Goal: Task Accomplishment & Management: Manage account settings

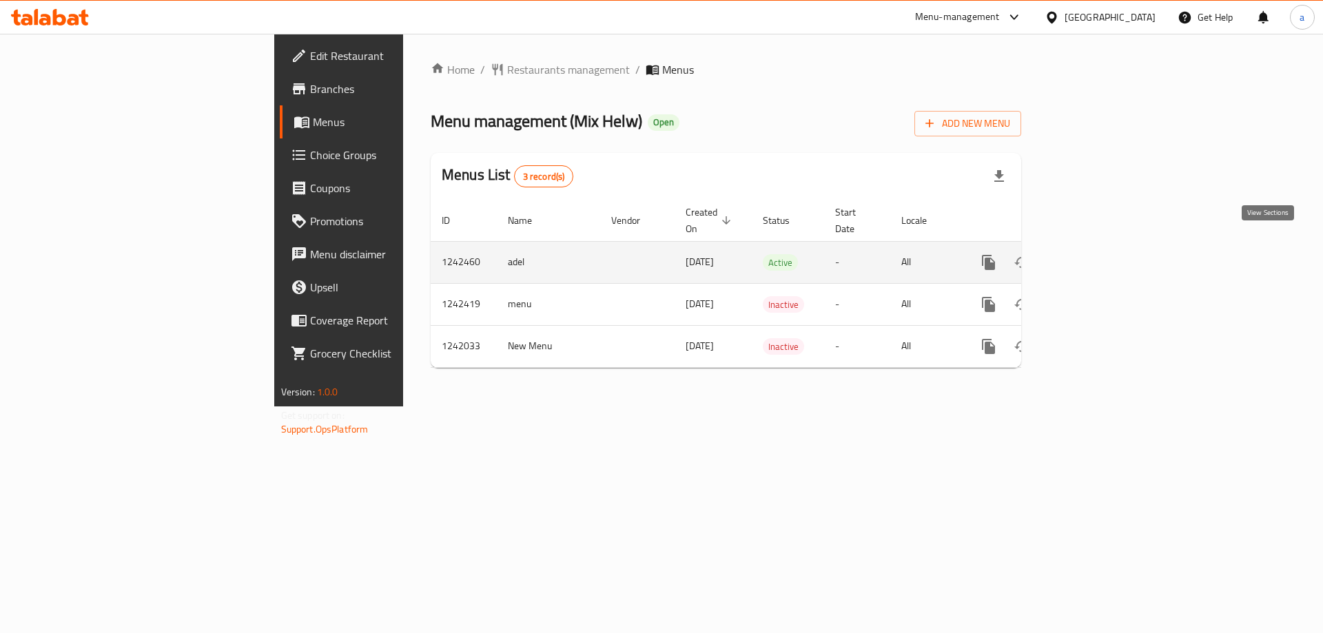
click at [1105, 249] on link "enhanced table" at bounding box center [1088, 262] width 33 height 33
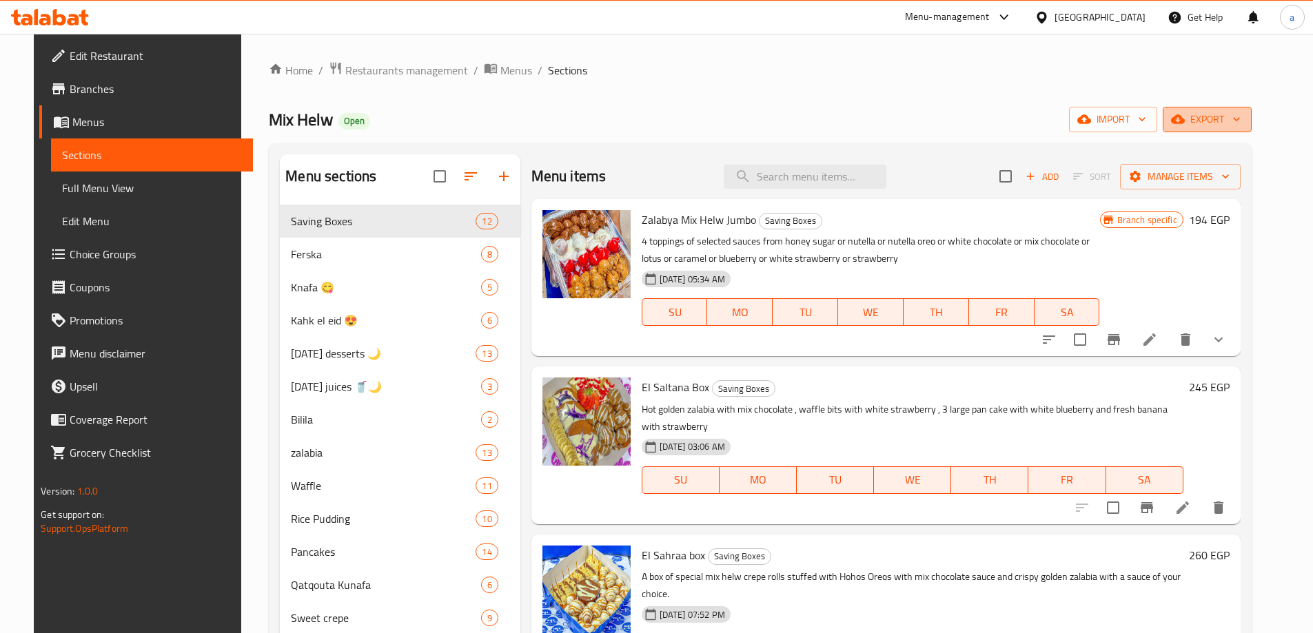
click at [1223, 114] on span "export" at bounding box center [1207, 119] width 67 height 17
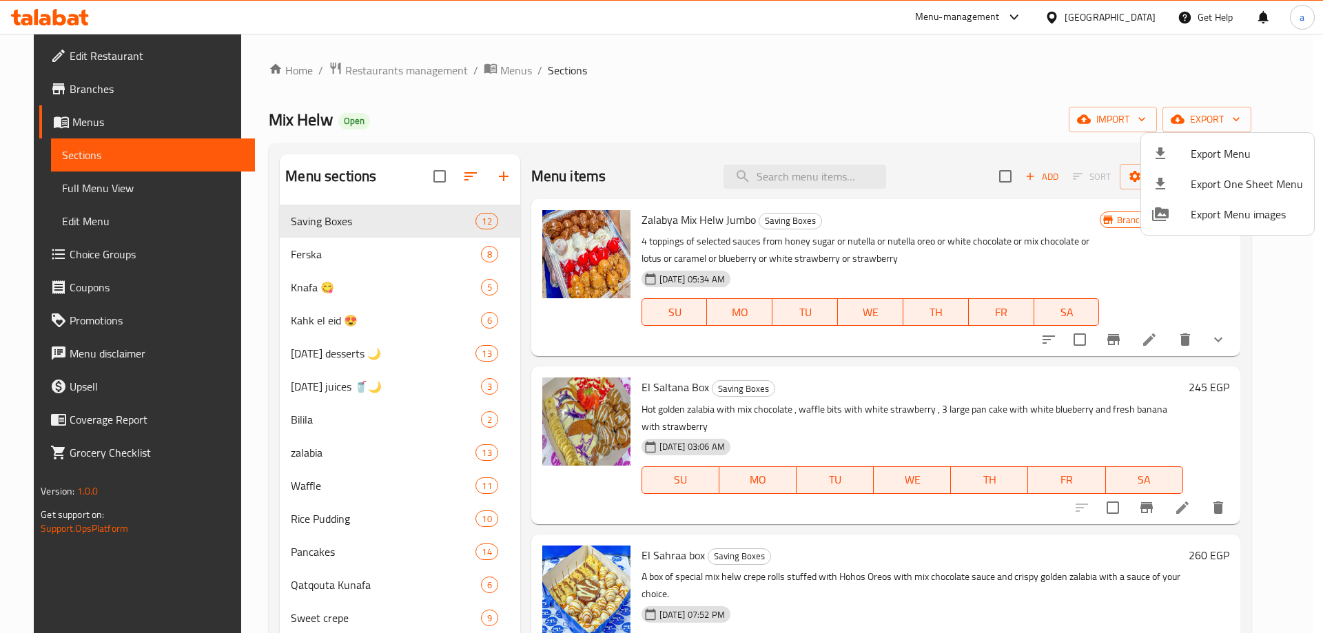
click at [1050, 159] on div at bounding box center [661, 316] width 1323 height 633
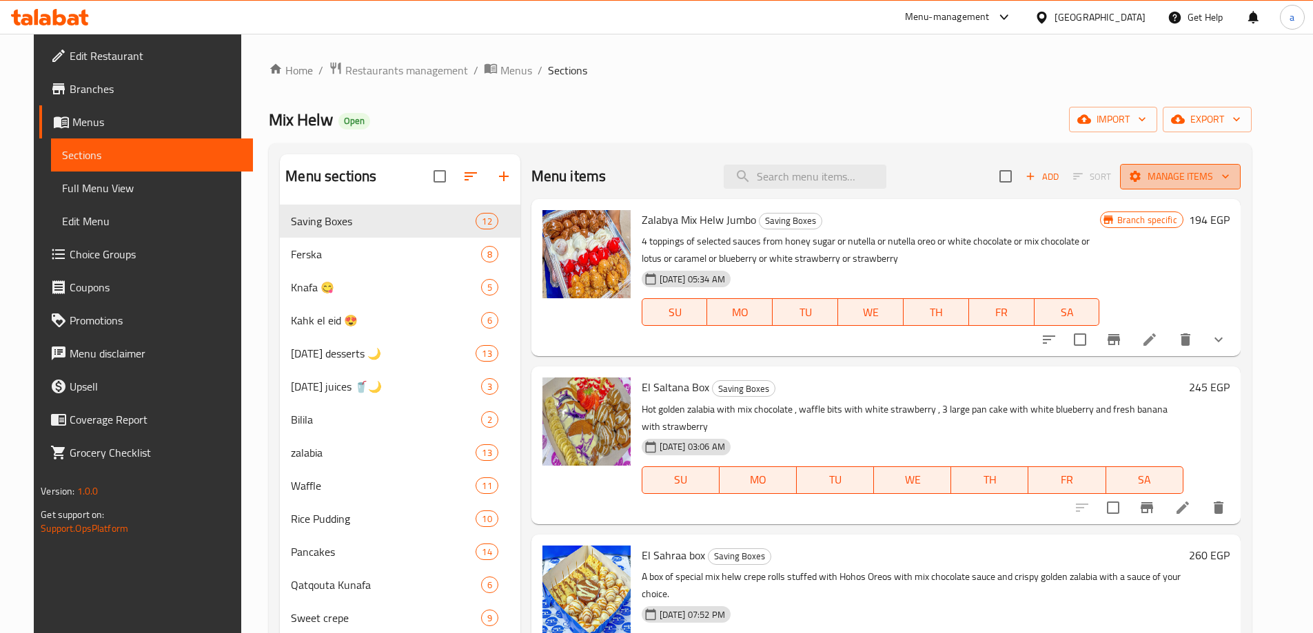
click at [1207, 178] on span "Manage items" at bounding box center [1180, 176] width 99 height 17
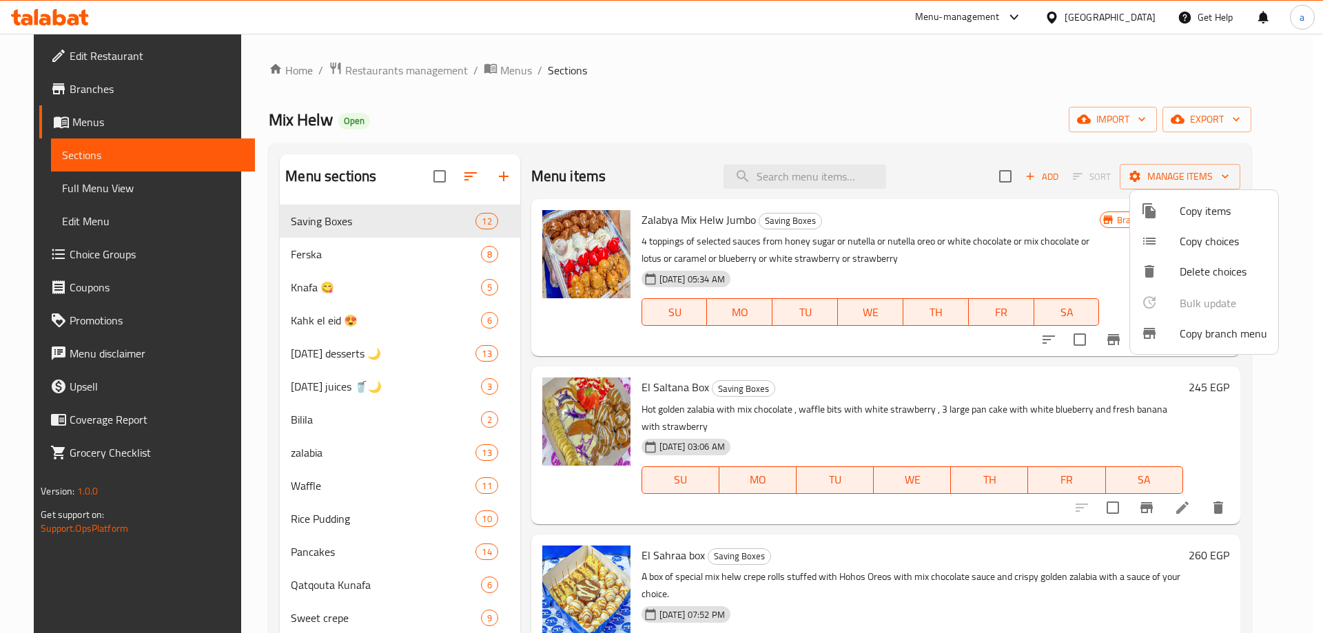
click at [1196, 336] on span "Copy branch menu" at bounding box center [1224, 333] width 88 height 17
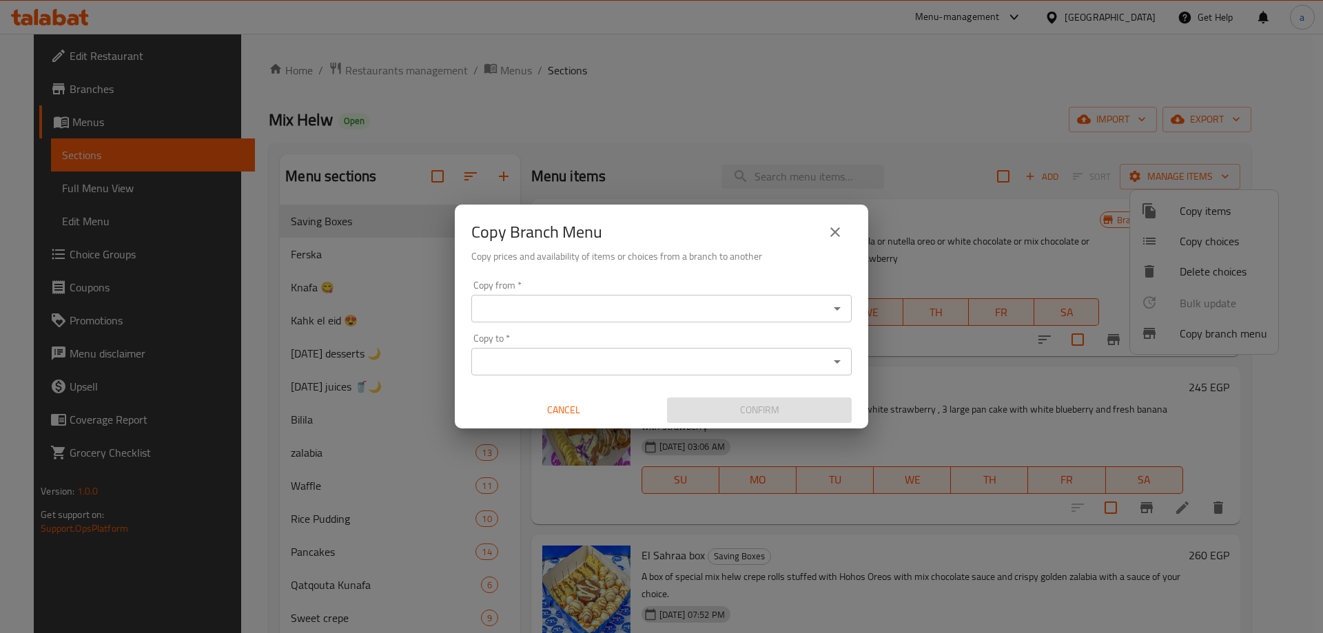
click at [602, 310] on input "Copy from   *" at bounding box center [650, 308] width 349 height 19
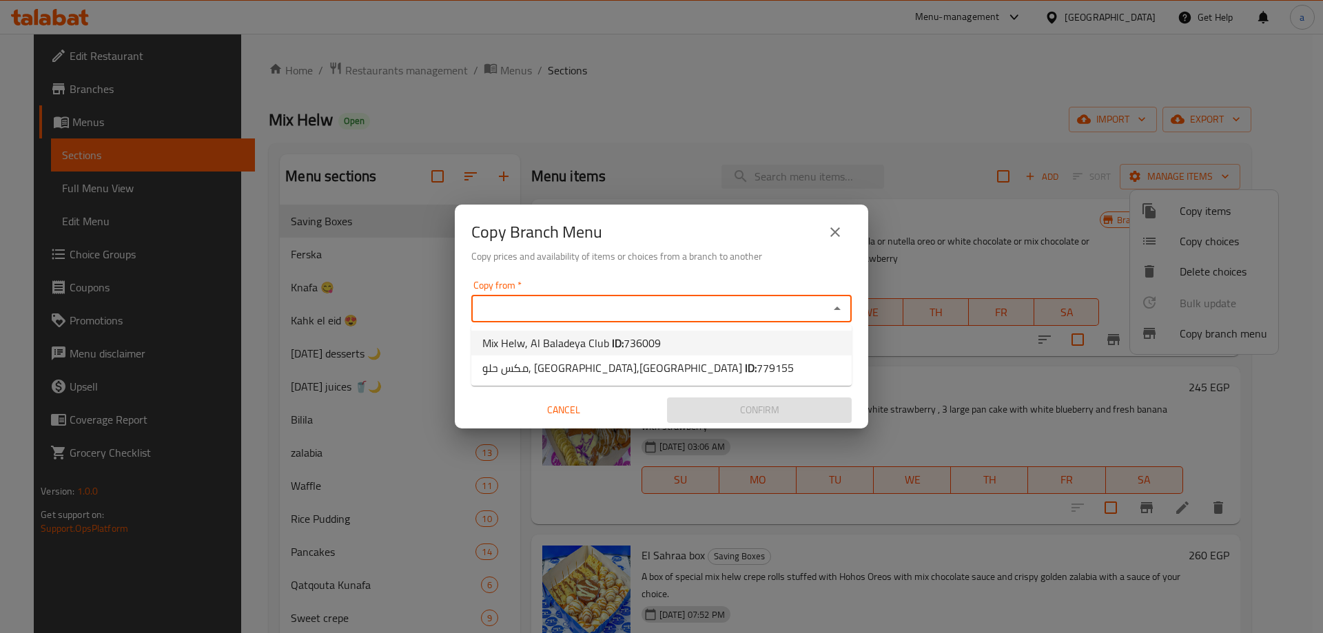
click at [558, 343] on span "Mix Helw, Al Baladeya Club ID: 736009" at bounding box center [571, 343] width 178 height 17
type input "Mix Helw, Al Baladeya Club"
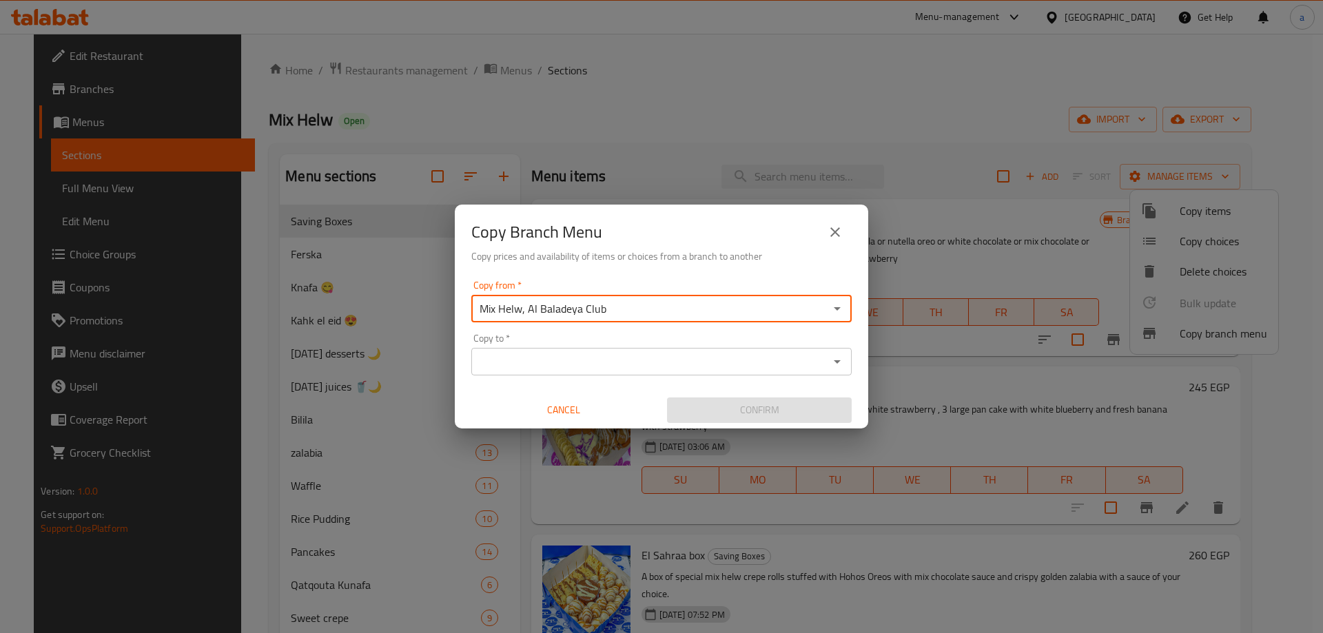
click at [553, 357] on input "Copy to   *" at bounding box center [650, 361] width 349 height 19
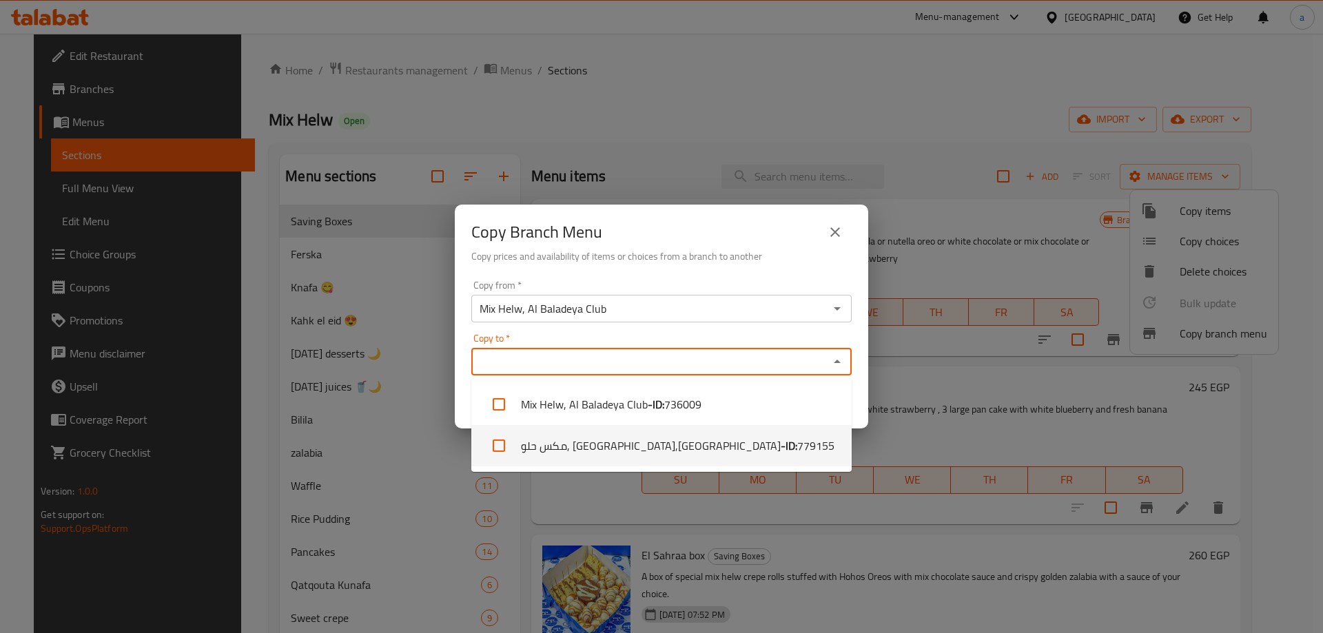
click at [547, 439] on li "مكس حلو, Helw street,El Helw Street - ID: 779155" at bounding box center [661, 445] width 380 height 41
checkbox input "true"
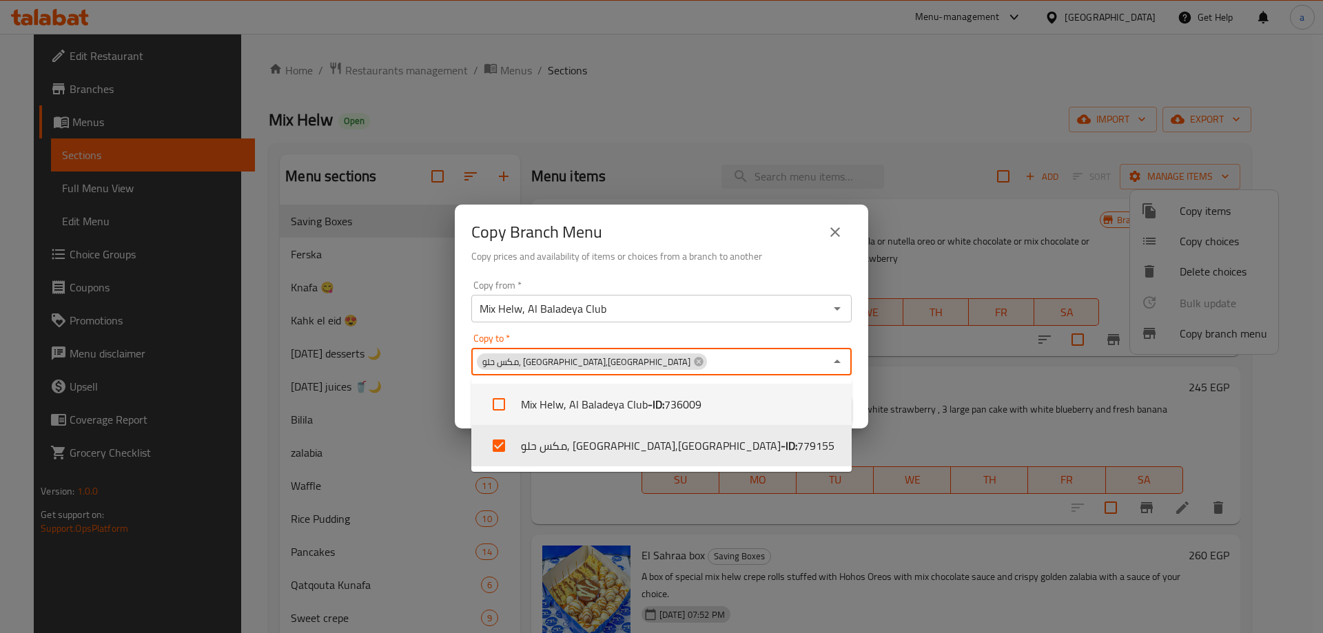
click at [760, 332] on div "Copy from   * Mix Helw, Al Baladeya Club Copy from * Copy to   * مكس حلو, Helw …" at bounding box center [661, 352] width 413 height 154
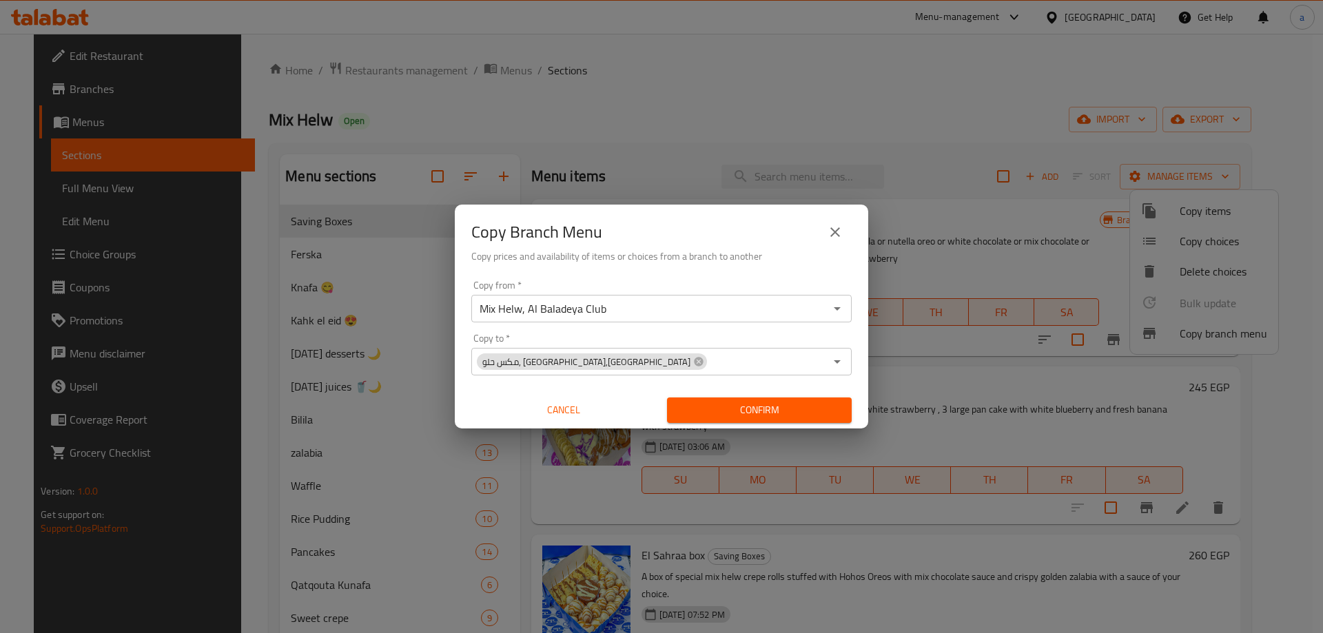
click at [775, 402] on span "Confirm" at bounding box center [759, 410] width 163 height 17
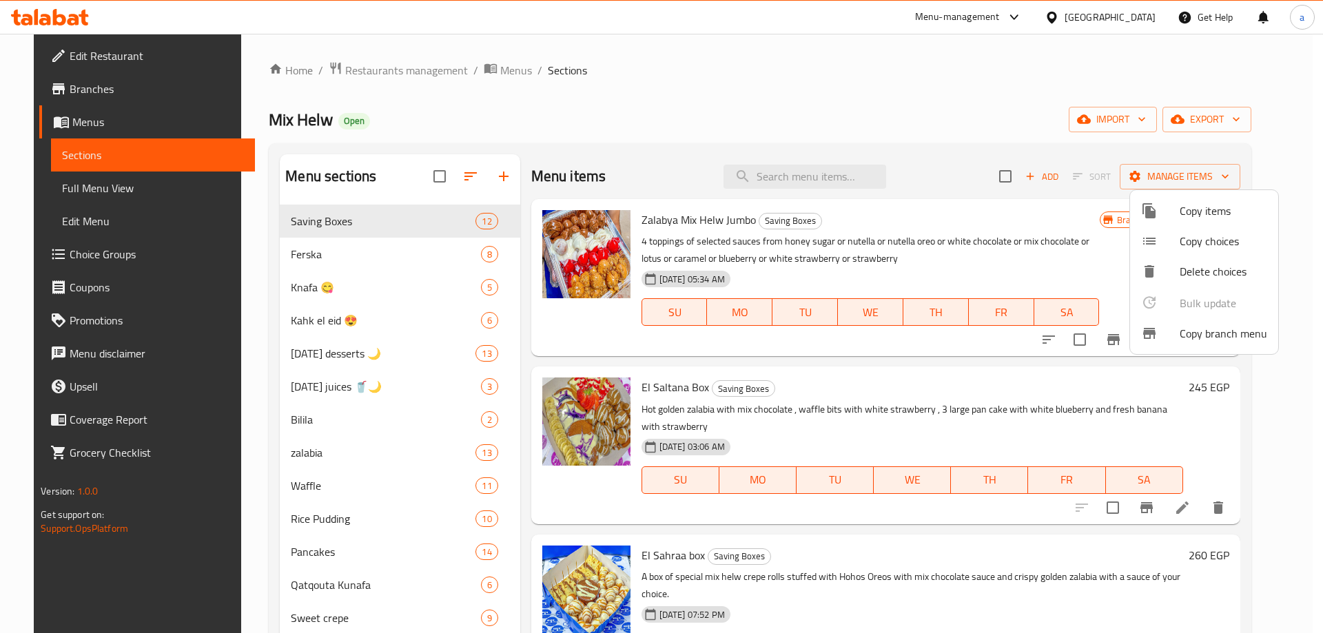
click at [77, 55] on div at bounding box center [661, 316] width 1323 height 633
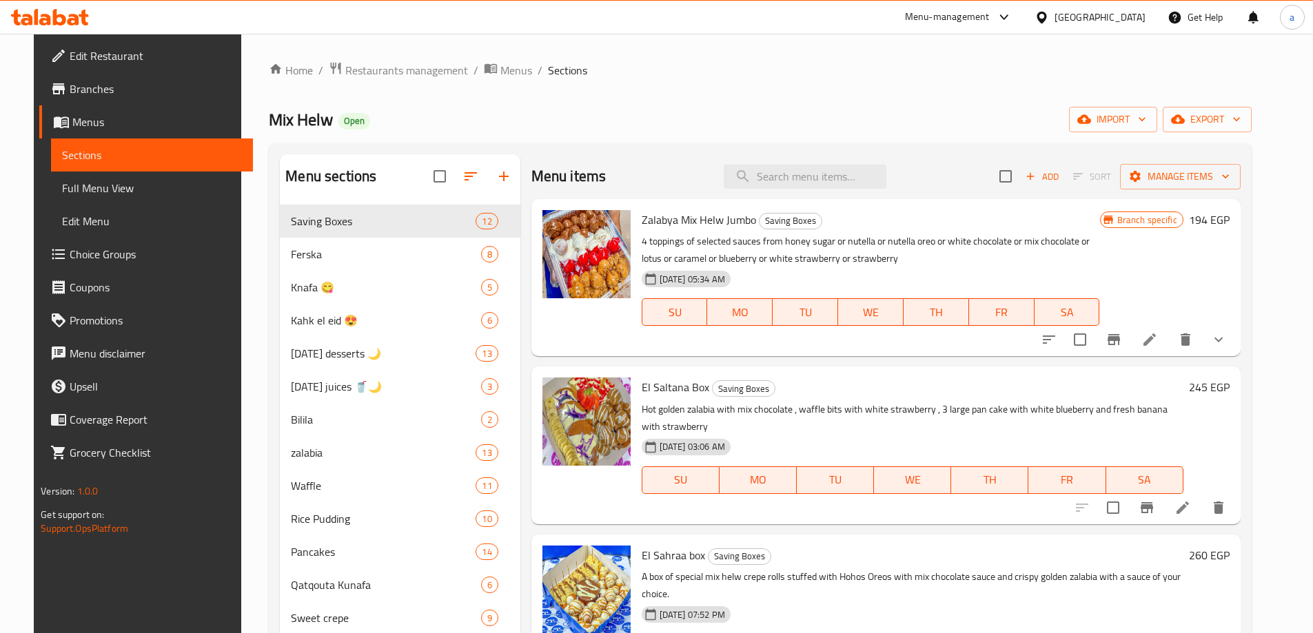
click at [77, 92] on span "Branches" at bounding box center [156, 89] width 172 height 17
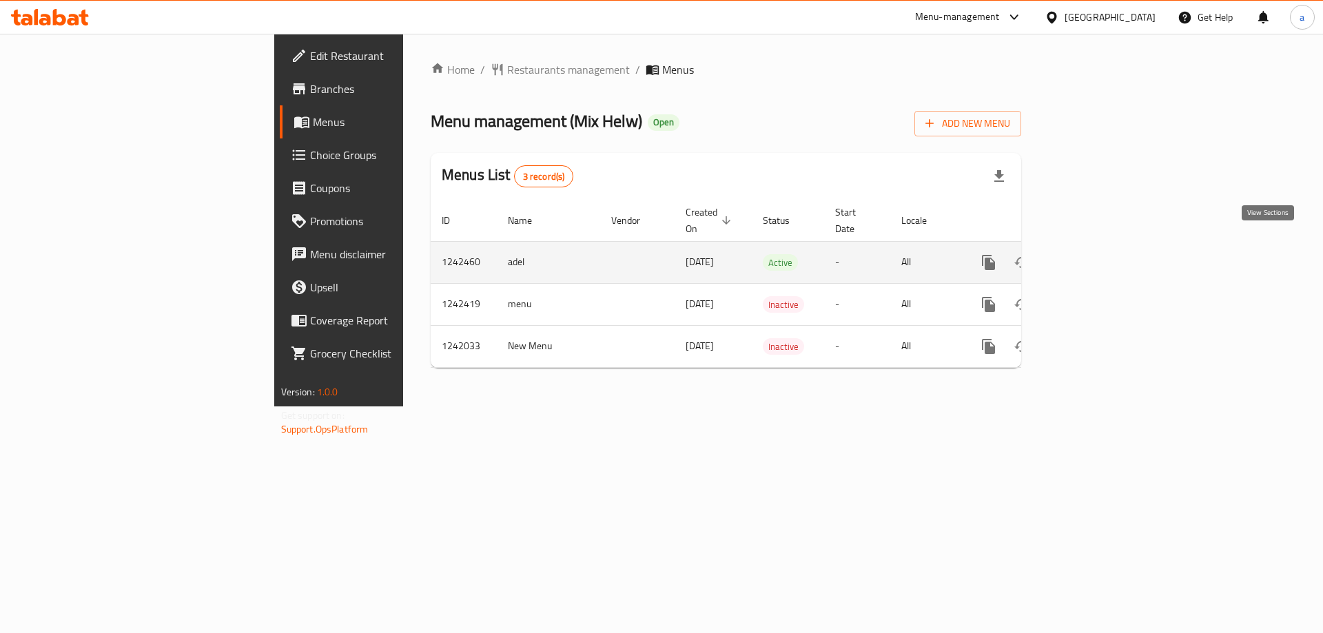
click at [1105, 252] on link "enhanced table" at bounding box center [1088, 262] width 33 height 33
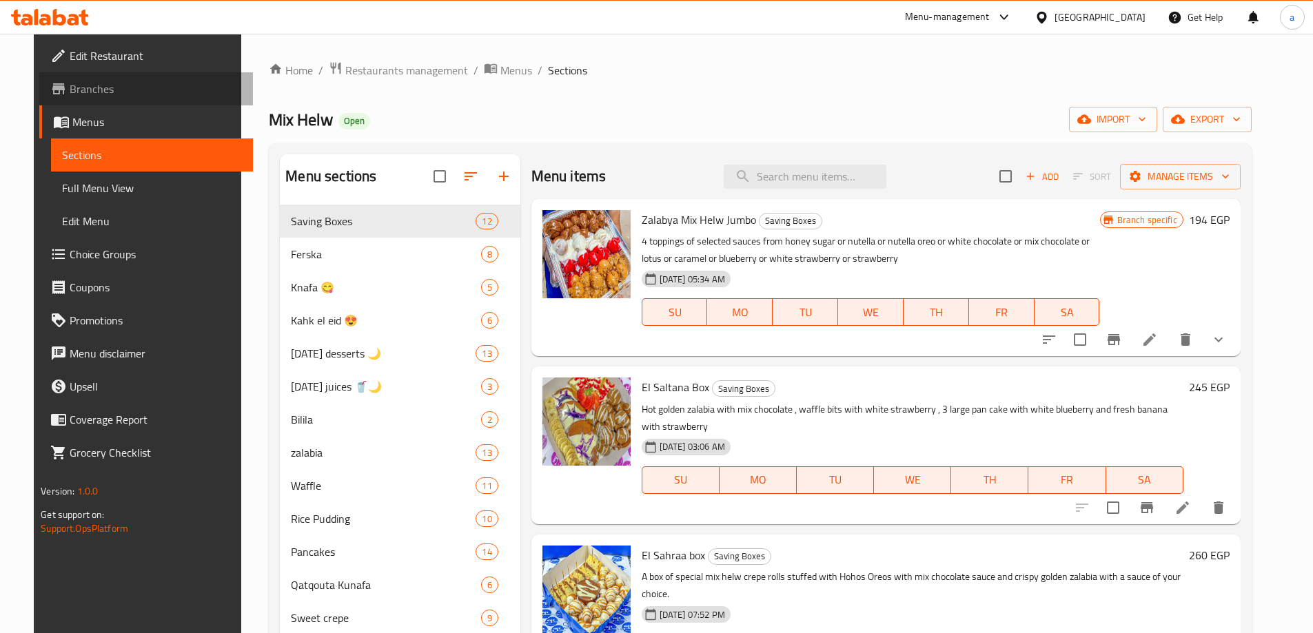
click at [80, 91] on span "Branches" at bounding box center [156, 89] width 172 height 17
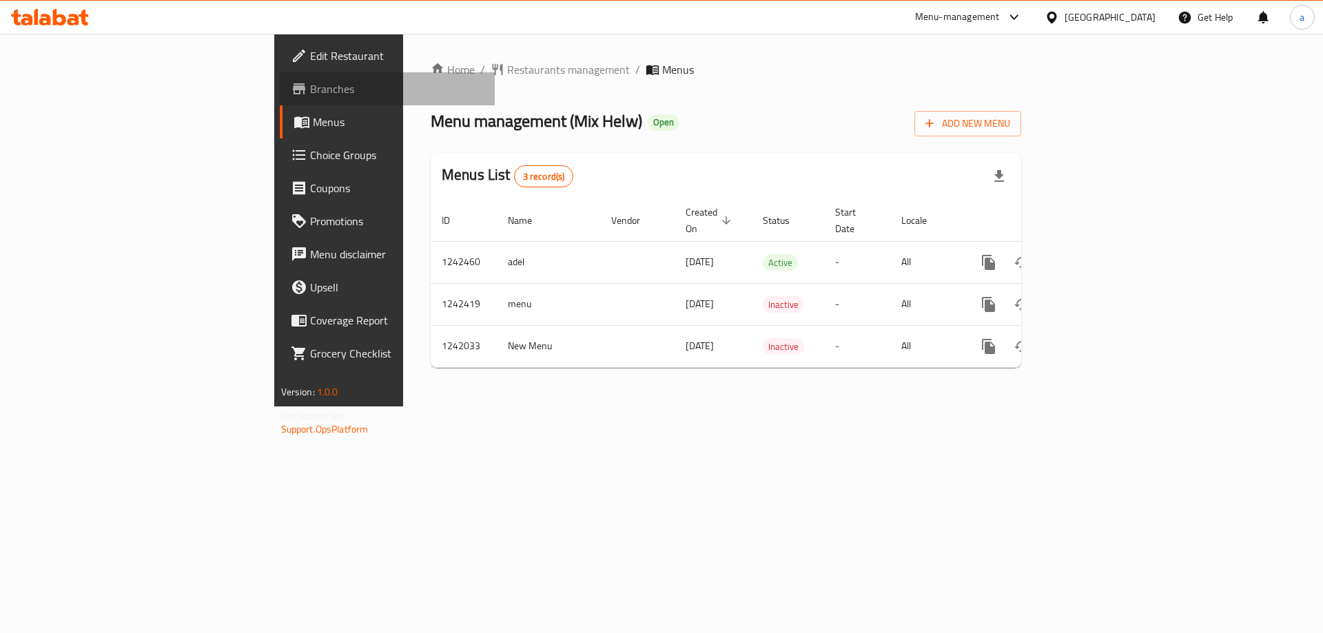
click at [310, 81] on span "Branches" at bounding box center [397, 89] width 174 height 17
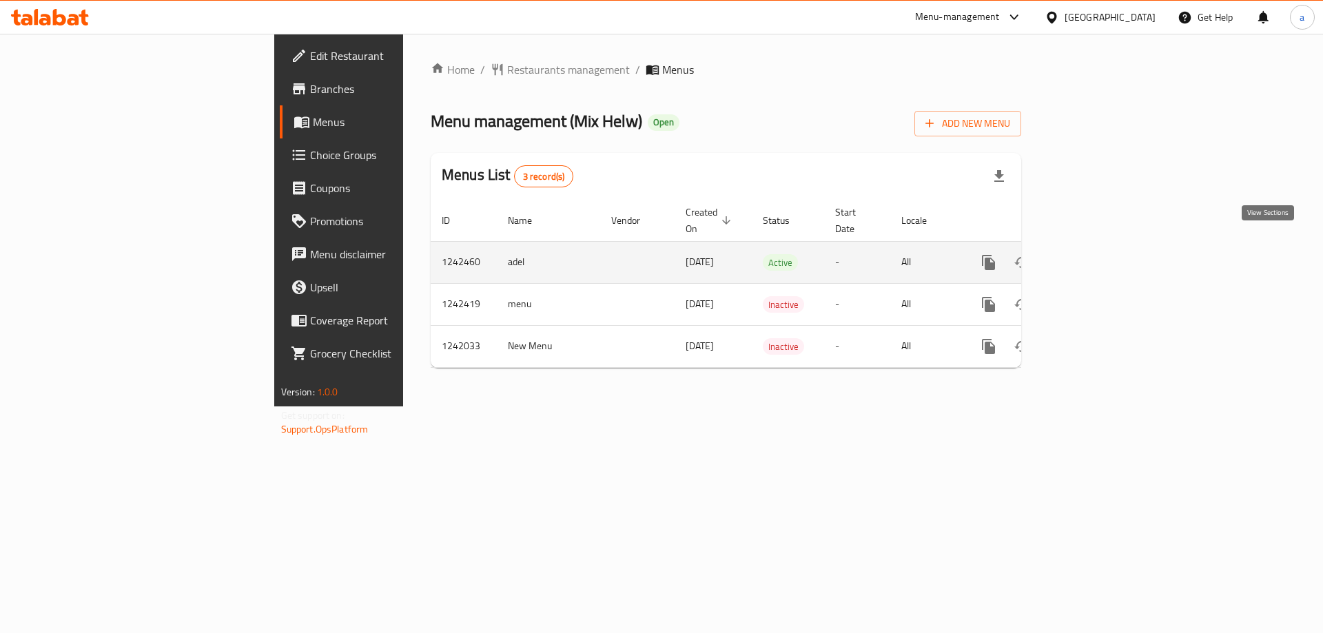
click at [1105, 248] on link "enhanced table" at bounding box center [1088, 262] width 33 height 33
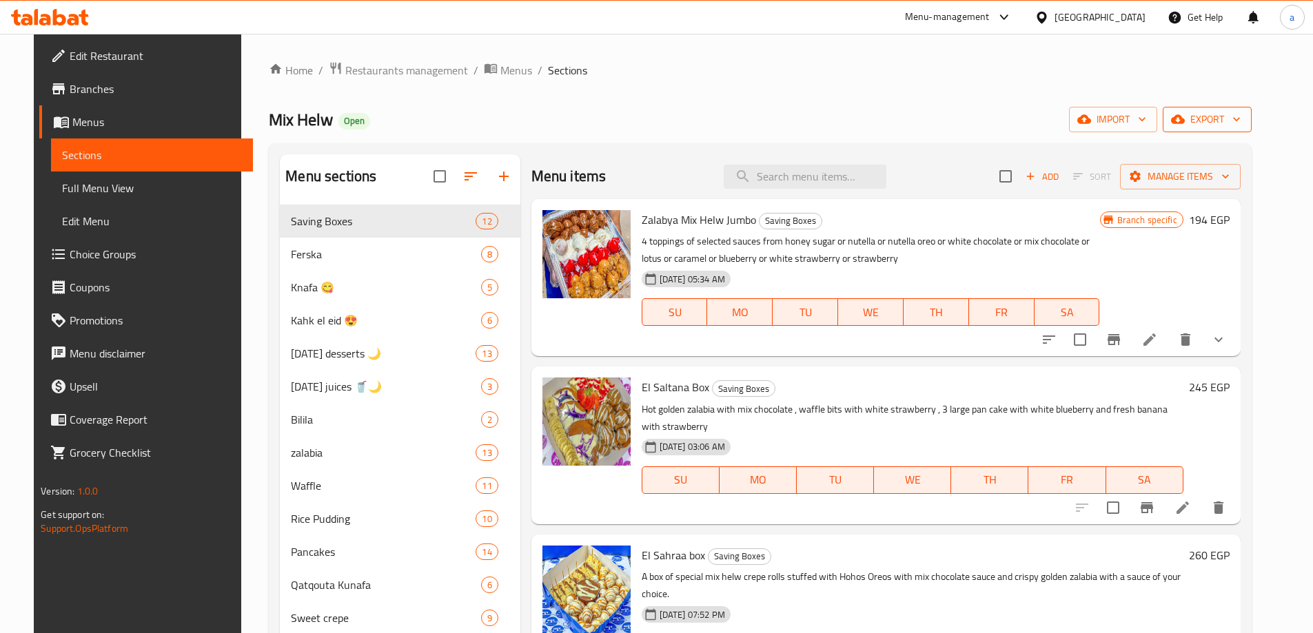
click at [1240, 121] on span "export" at bounding box center [1207, 119] width 67 height 17
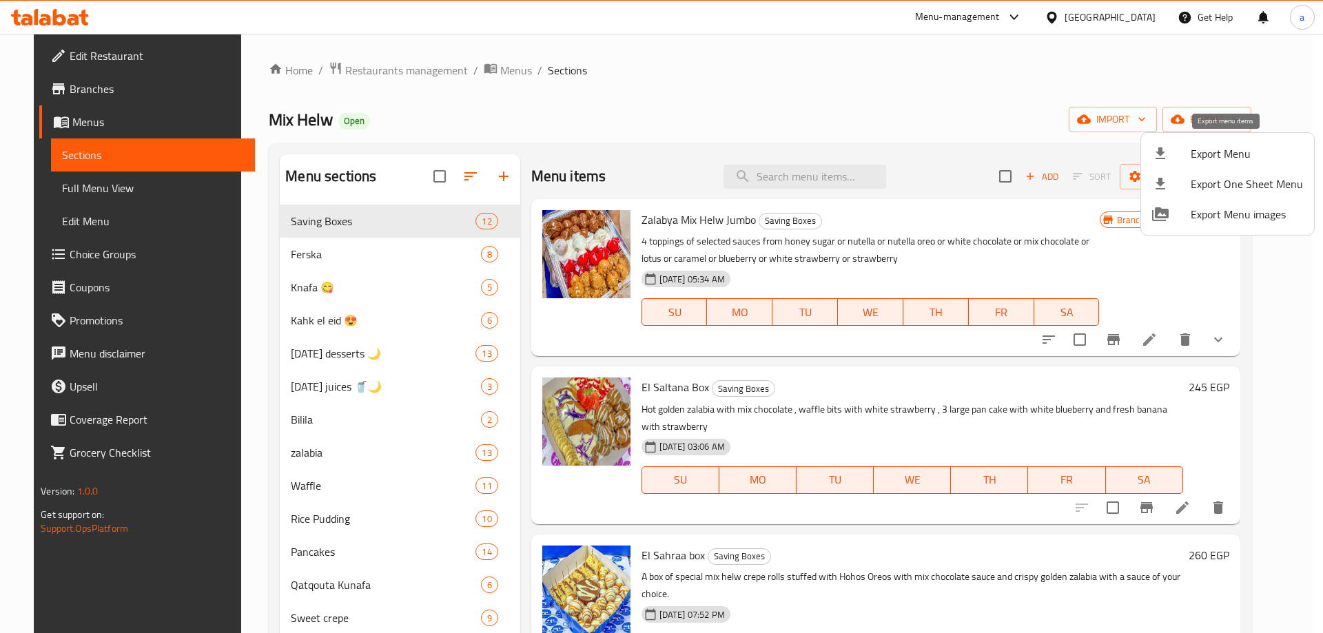
click at [1200, 156] on span "Export Menu" at bounding box center [1247, 153] width 112 height 17
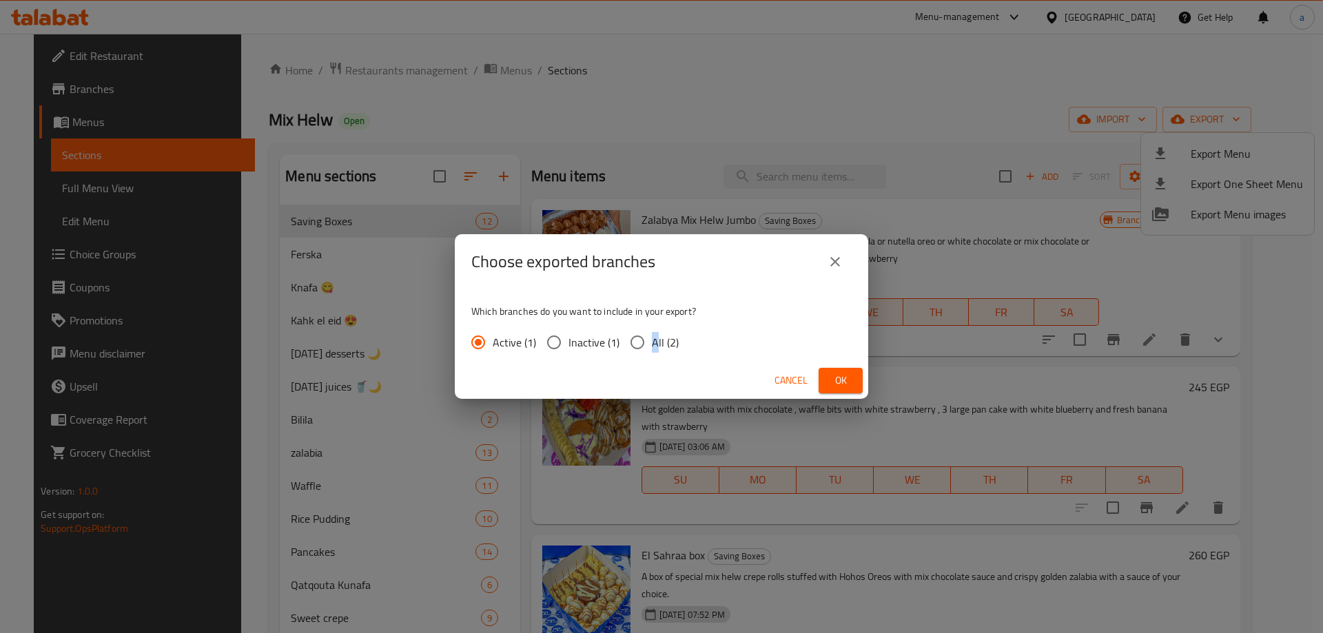
click at [656, 340] on span "All (2)" at bounding box center [665, 342] width 27 height 17
click at [637, 340] on input "All (2)" at bounding box center [637, 342] width 29 height 29
radio input "true"
click at [831, 388] on span "Ok" at bounding box center [841, 380] width 22 height 17
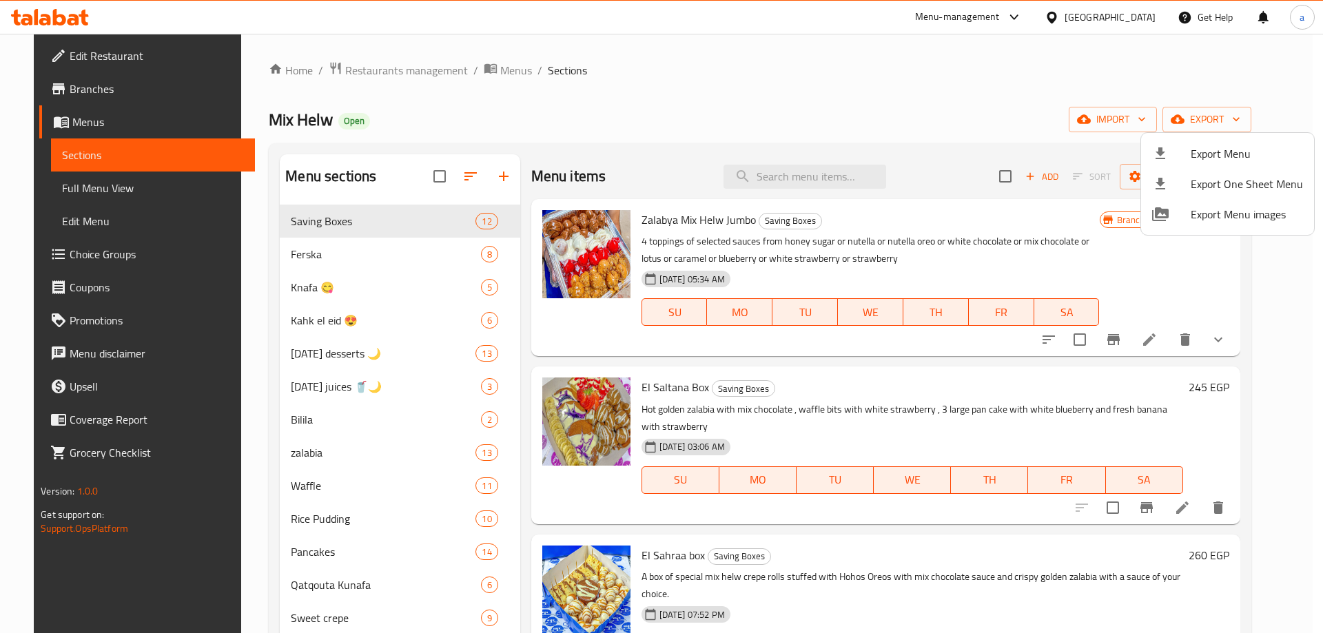
click at [74, 86] on div at bounding box center [661, 316] width 1323 height 633
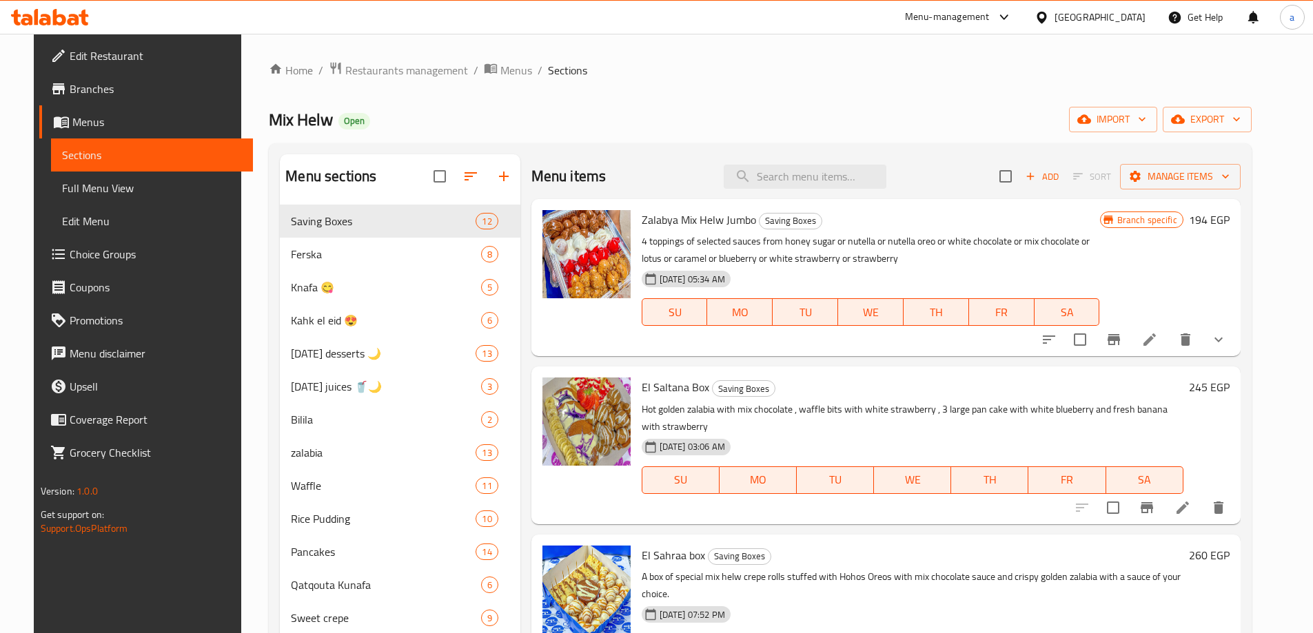
click at [74, 86] on span "Branches" at bounding box center [156, 89] width 172 height 17
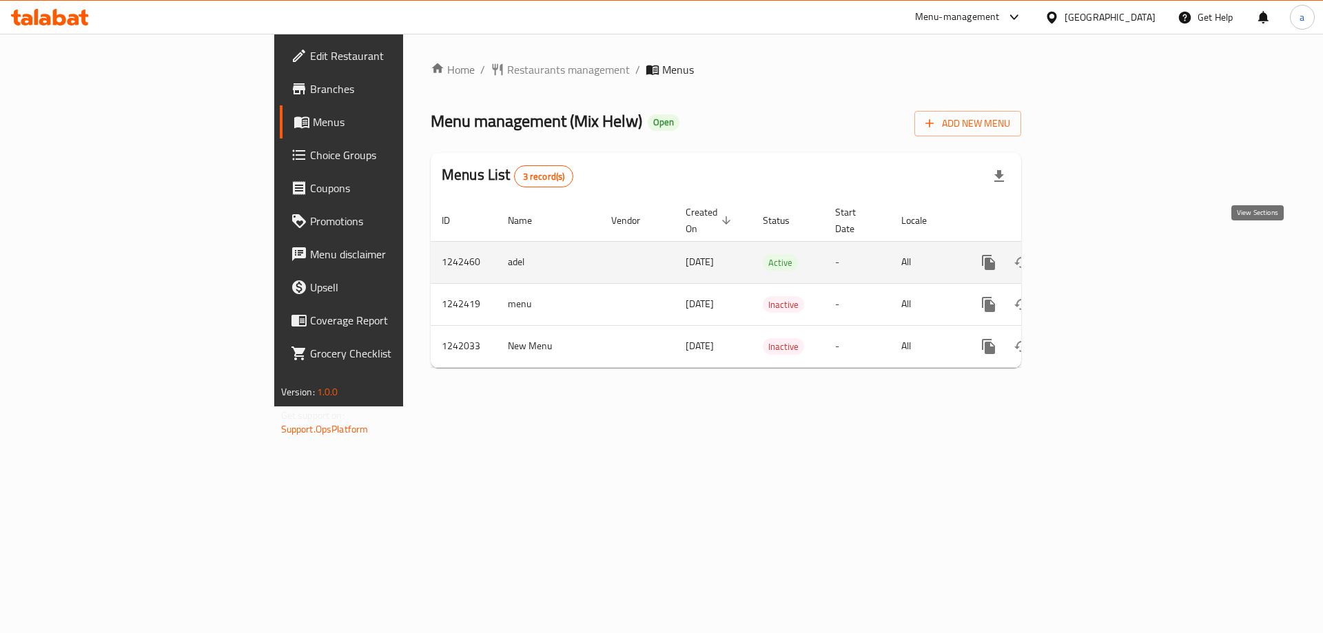
click at [1105, 247] on link "enhanced table" at bounding box center [1088, 262] width 33 height 33
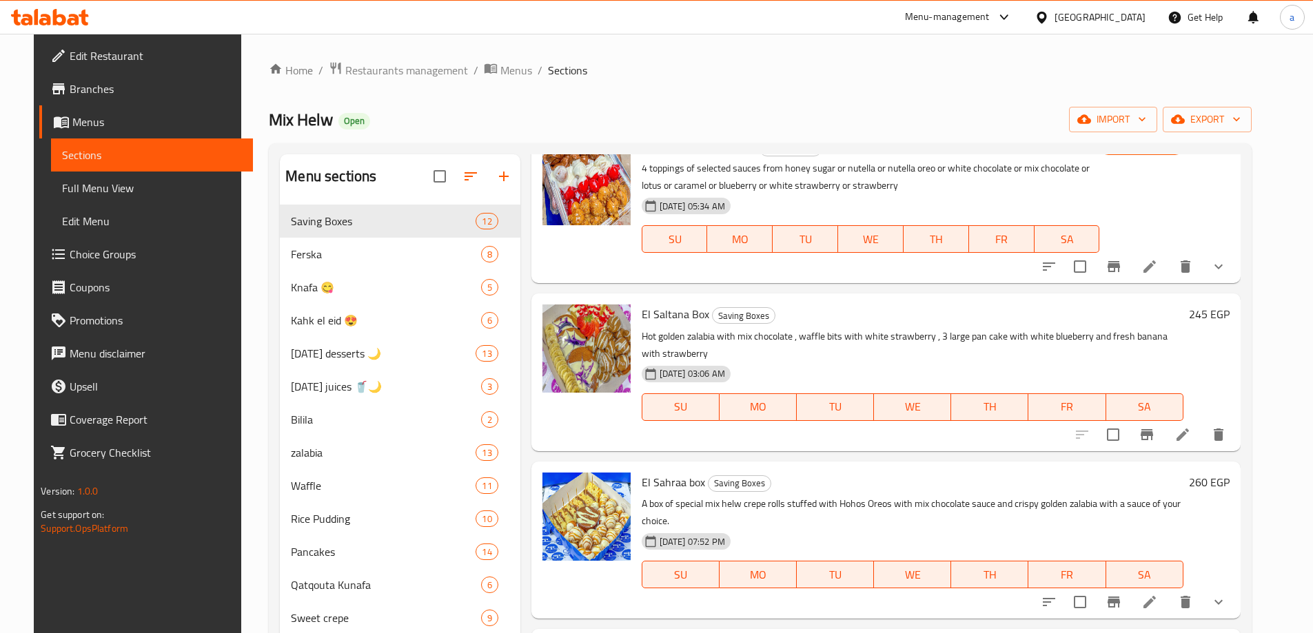
scroll to position [138, 0]
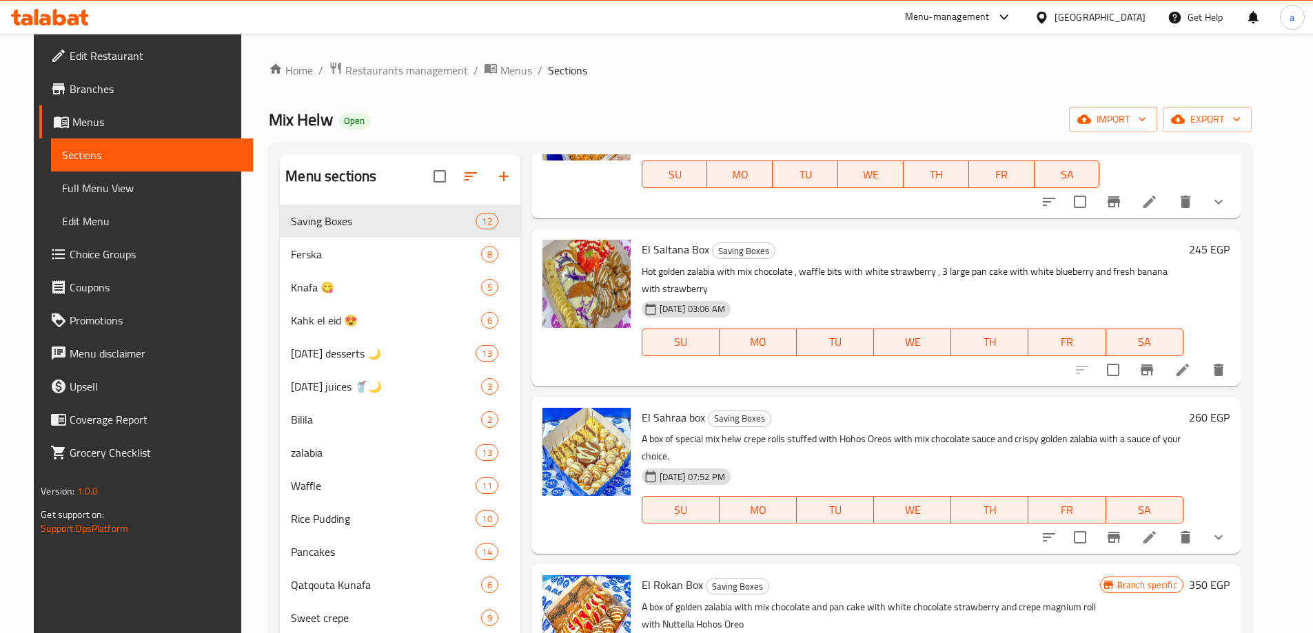
click at [62, 191] on span "Full Menu View" at bounding box center [152, 188] width 180 height 17
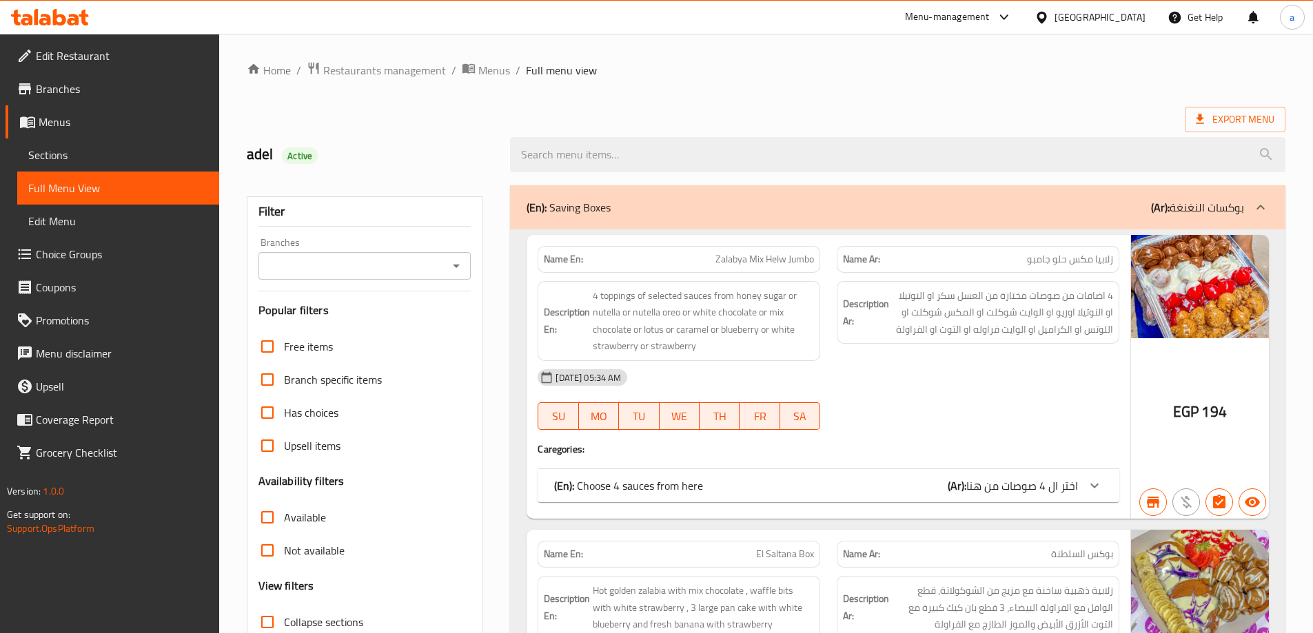
scroll to position [193, 0]
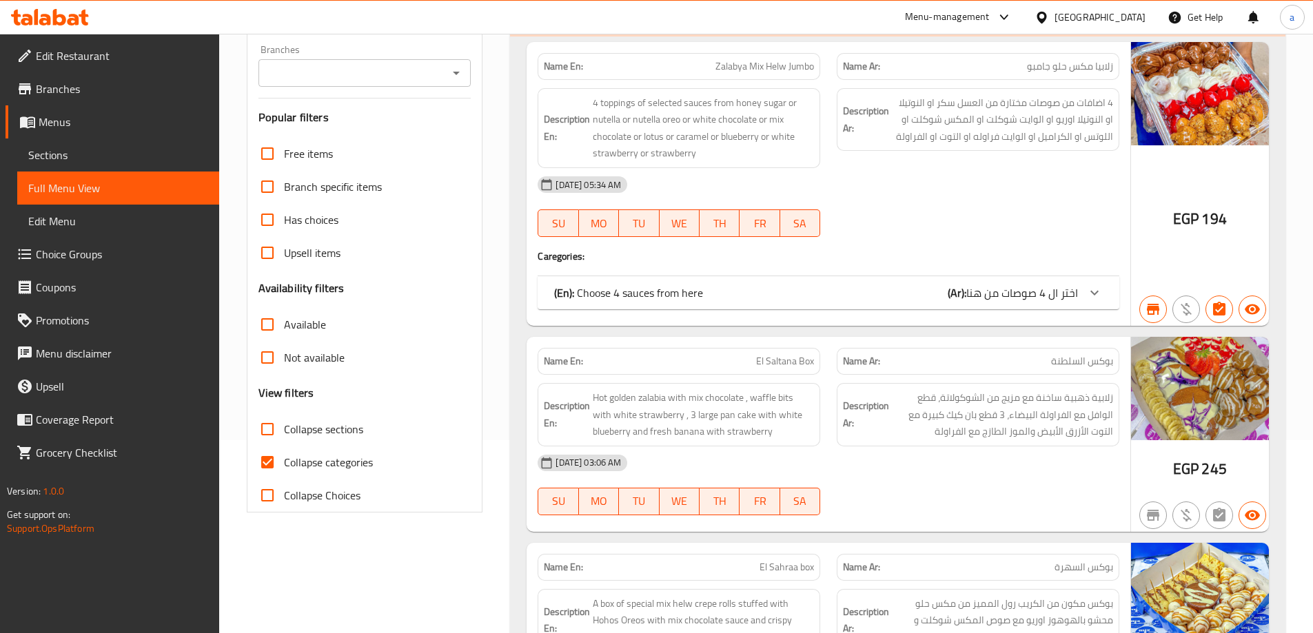
click at [265, 460] on input "Collapse categories" at bounding box center [267, 462] width 33 height 33
checkbox input "false"
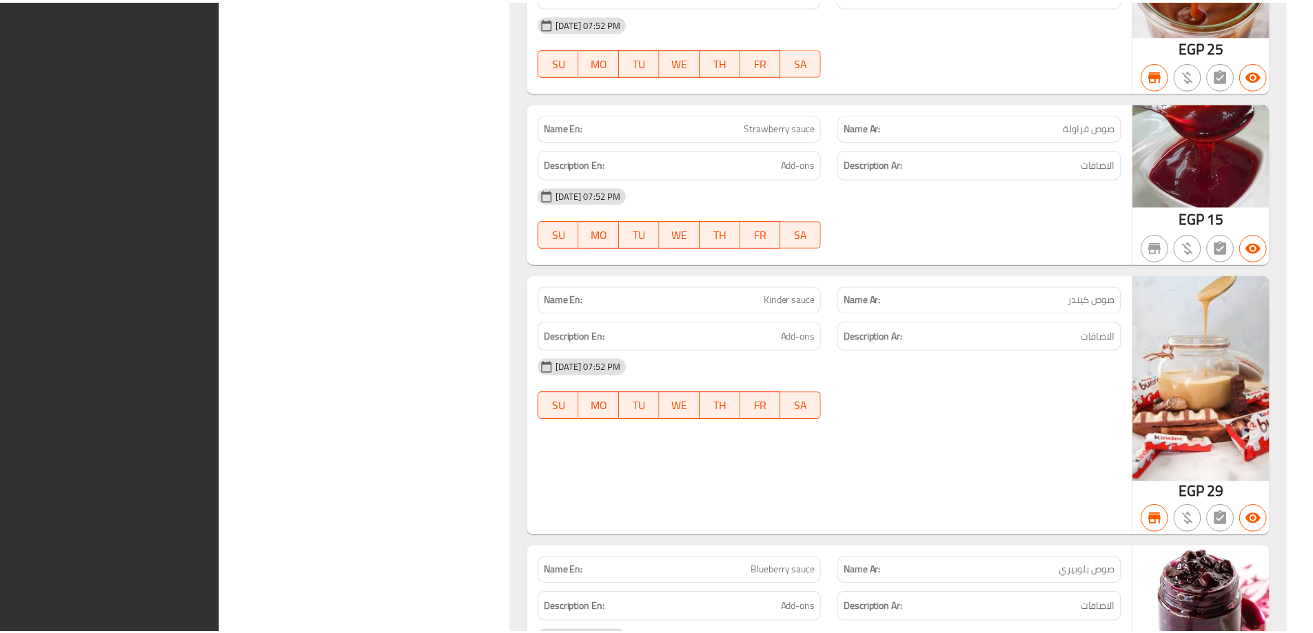
scroll to position [49000, 0]
